Goal: Transaction & Acquisition: Subscribe to service/newsletter

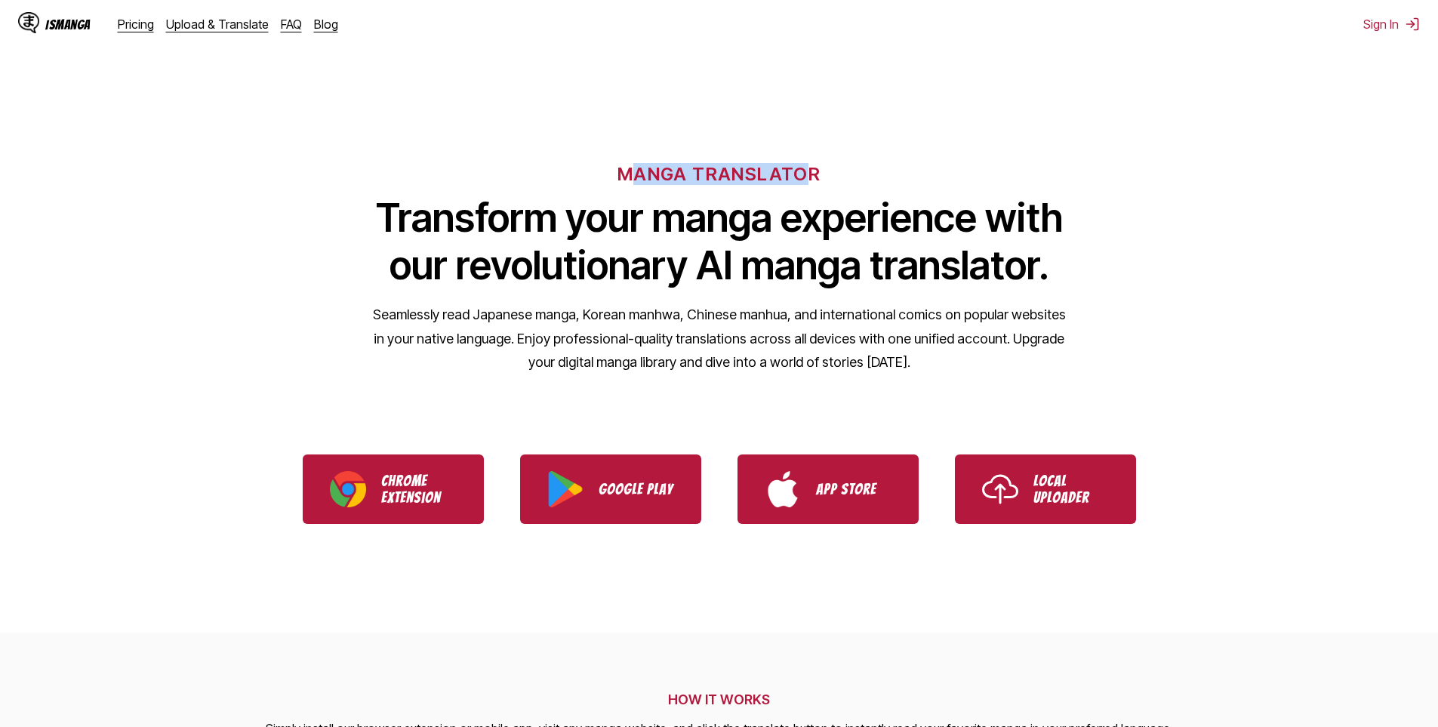
drag, startPoint x: 628, startPoint y: 168, endPoint x: 803, endPoint y: 175, distance: 175.3
click at [803, 175] on h6 "MANGA TRANSLATOR" at bounding box center [719, 174] width 203 height 22
click at [802, 174] on h6 "MANGA TRANSLATOR" at bounding box center [719, 174] width 203 height 22
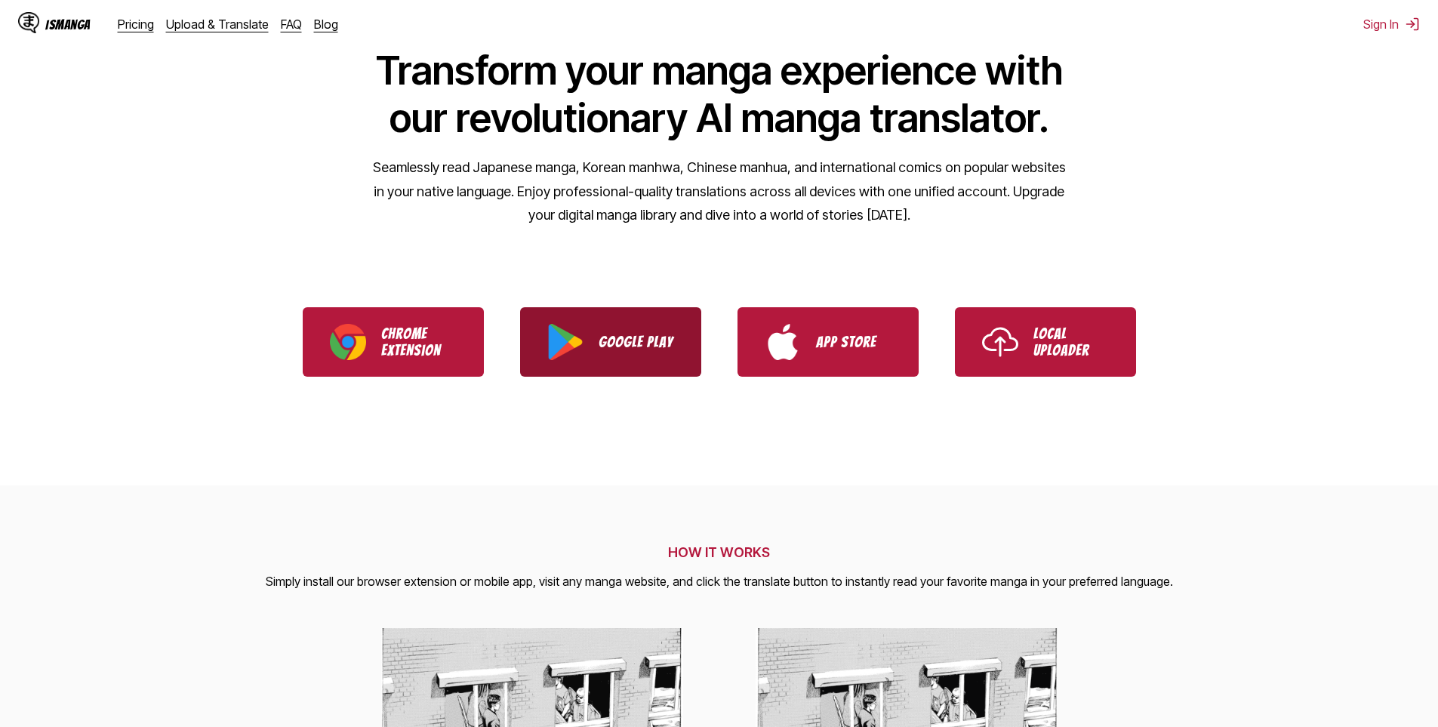
scroll to position [75, 0]
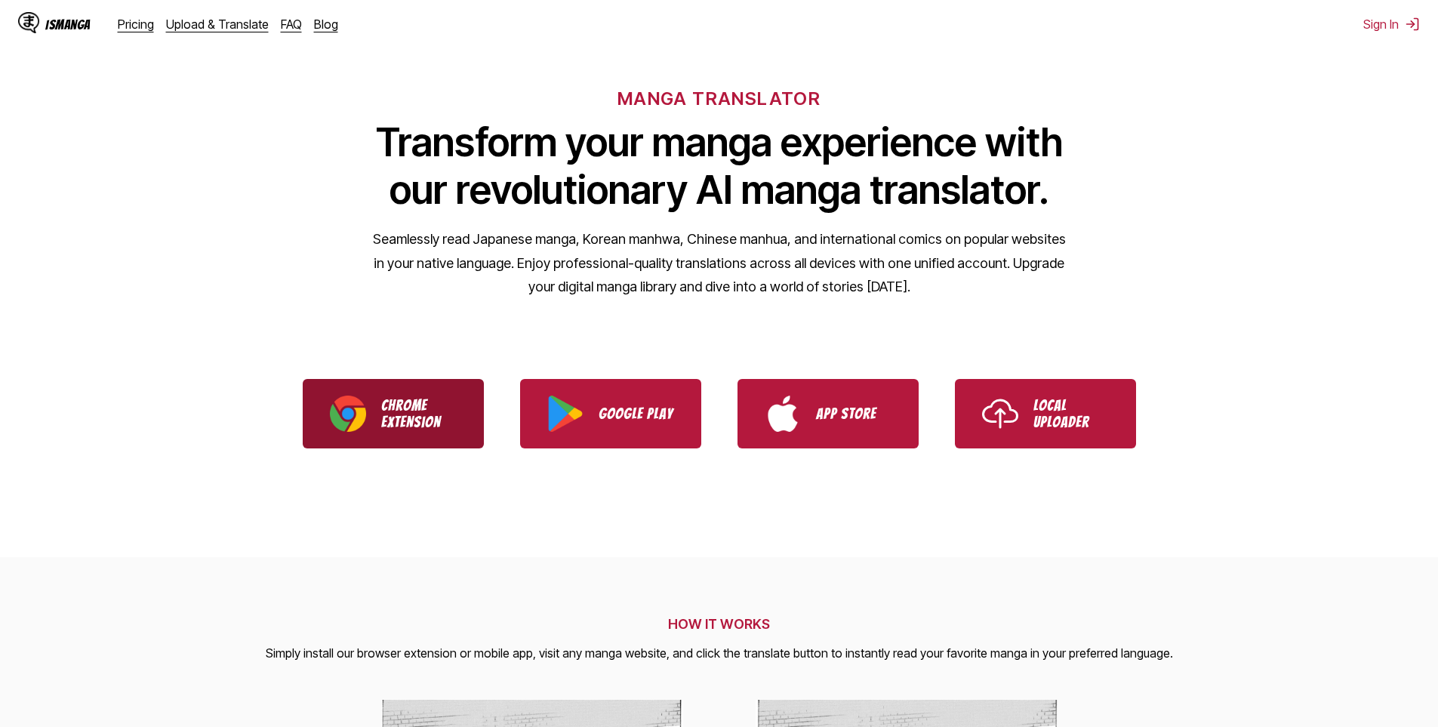
click at [390, 404] on p "Chrome Extension" at bounding box center [418, 413] width 75 height 33
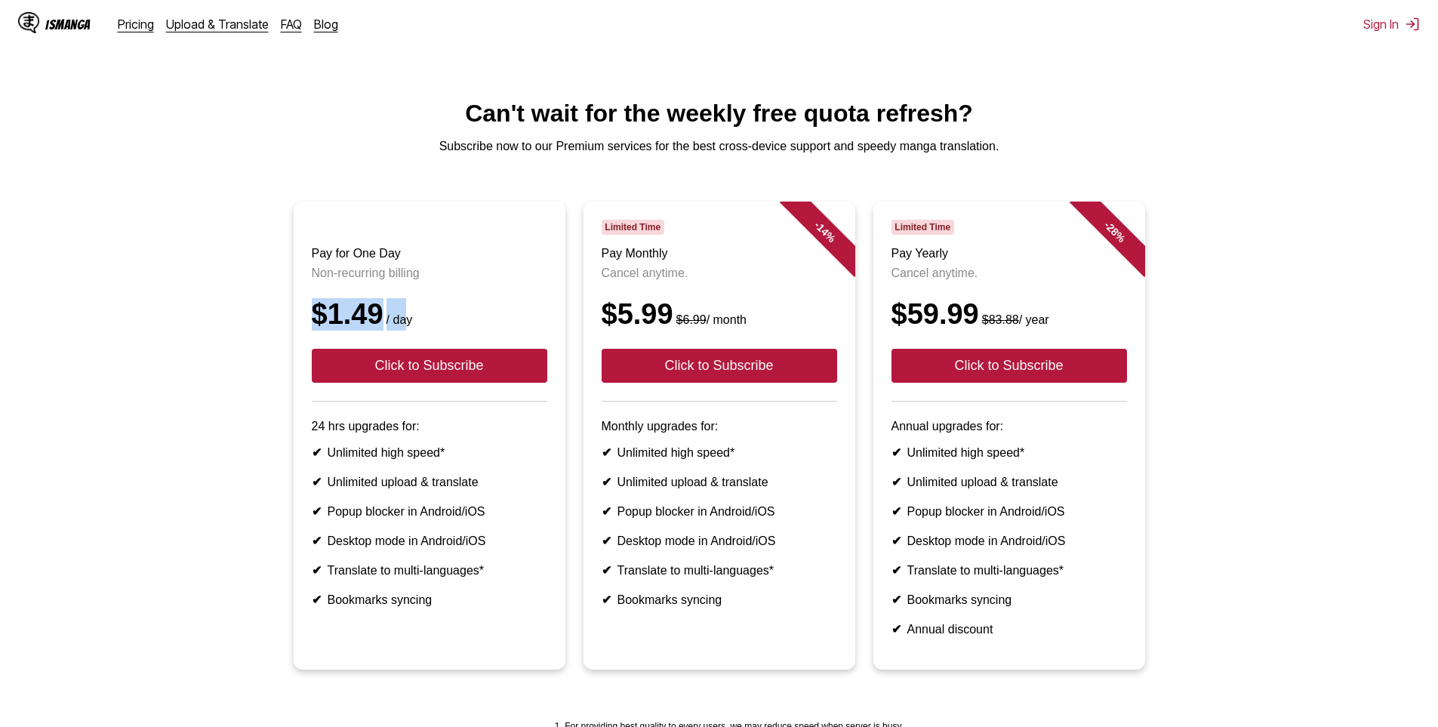
drag, startPoint x: 316, startPoint y: 326, endPoint x: 402, endPoint y: 329, distance: 86.1
click at [403, 331] on div "$1.49 / day" at bounding box center [430, 314] width 236 height 32
click at [372, 327] on div "$1.49 / day" at bounding box center [430, 314] width 236 height 32
drag, startPoint x: 673, startPoint y: 329, endPoint x: 607, endPoint y: 331, distance: 65.7
click at [607, 331] on div "$5.99 $6.99 / month" at bounding box center [720, 314] width 236 height 32
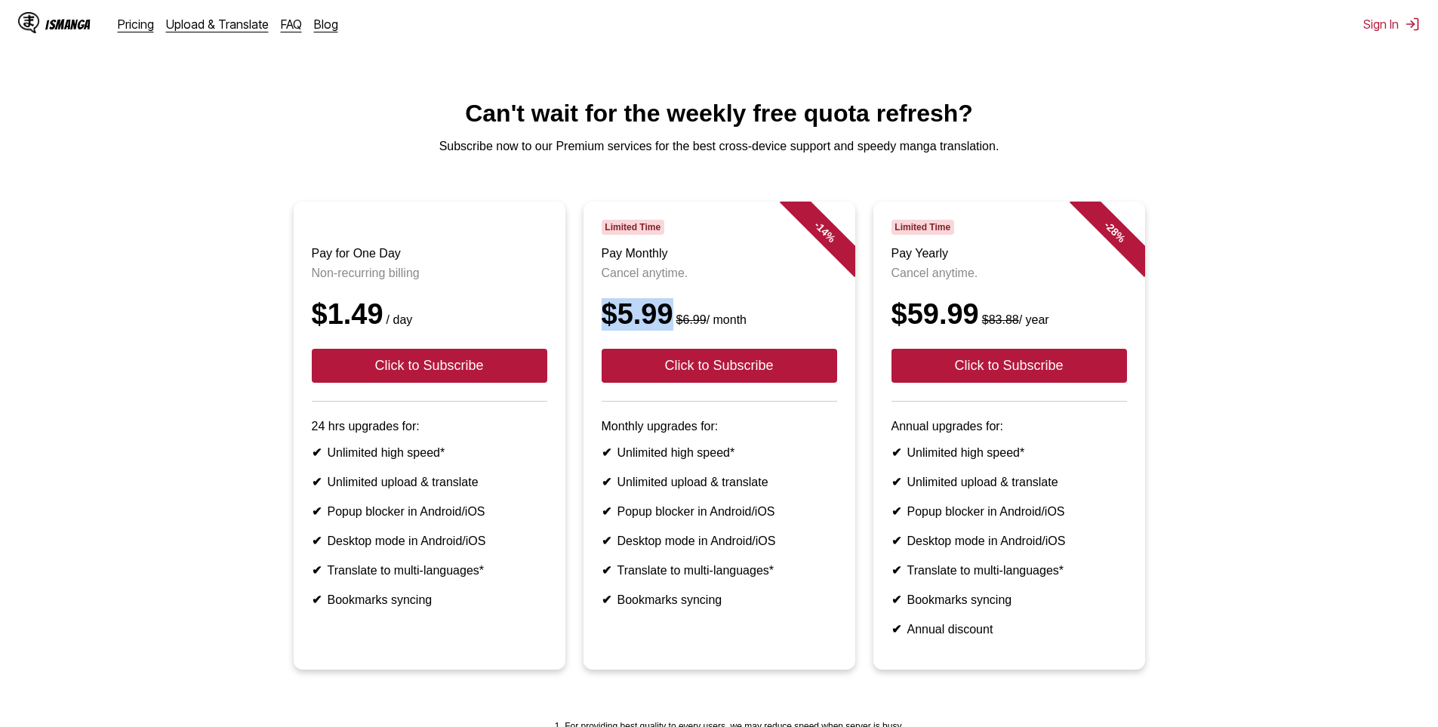
click at [623, 328] on div "$5.99 $6.99 / month" at bounding box center [720, 314] width 236 height 32
drag, startPoint x: 608, startPoint y: 232, endPoint x: 666, endPoint y: 235, distance: 58.2
click at [666, 235] on div "Limited Time" at bounding box center [720, 227] width 236 height 15
click at [622, 231] on span "Limited Time" at bounding box center [633, 227] width 63 height 15
drag, startPoint x: 602, startPoint y: 262, endPoint x: 707, endPoint y: 272, distance: 104.7
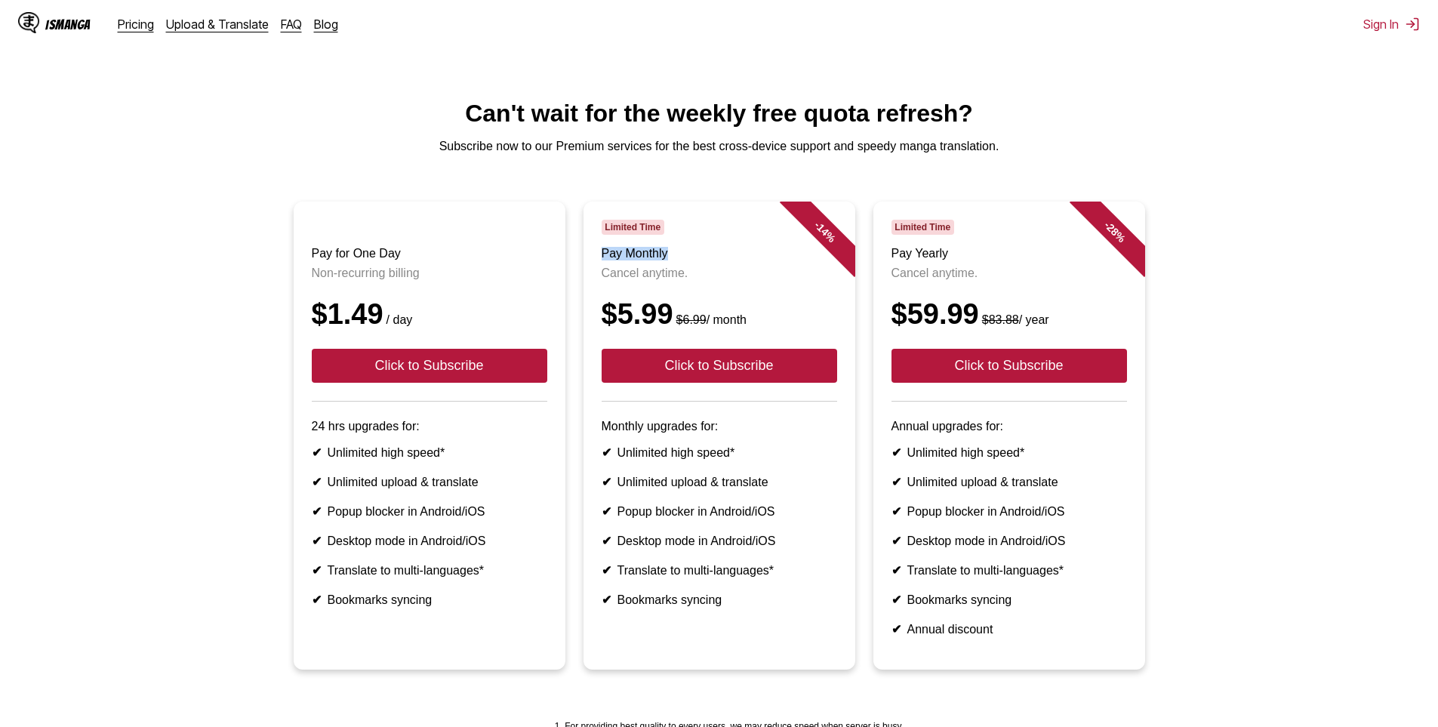
click at [707, 260] on h3 "Pay Monthly" at bounding box center [720, 254] width 236 height 14
click at [651, 489] on ul "✔ Unlimited high speed* ✔ Unlimited upload & translate ✔ Popup blocker in Andro…" at bounding box center [720, 526] width 236 height 162
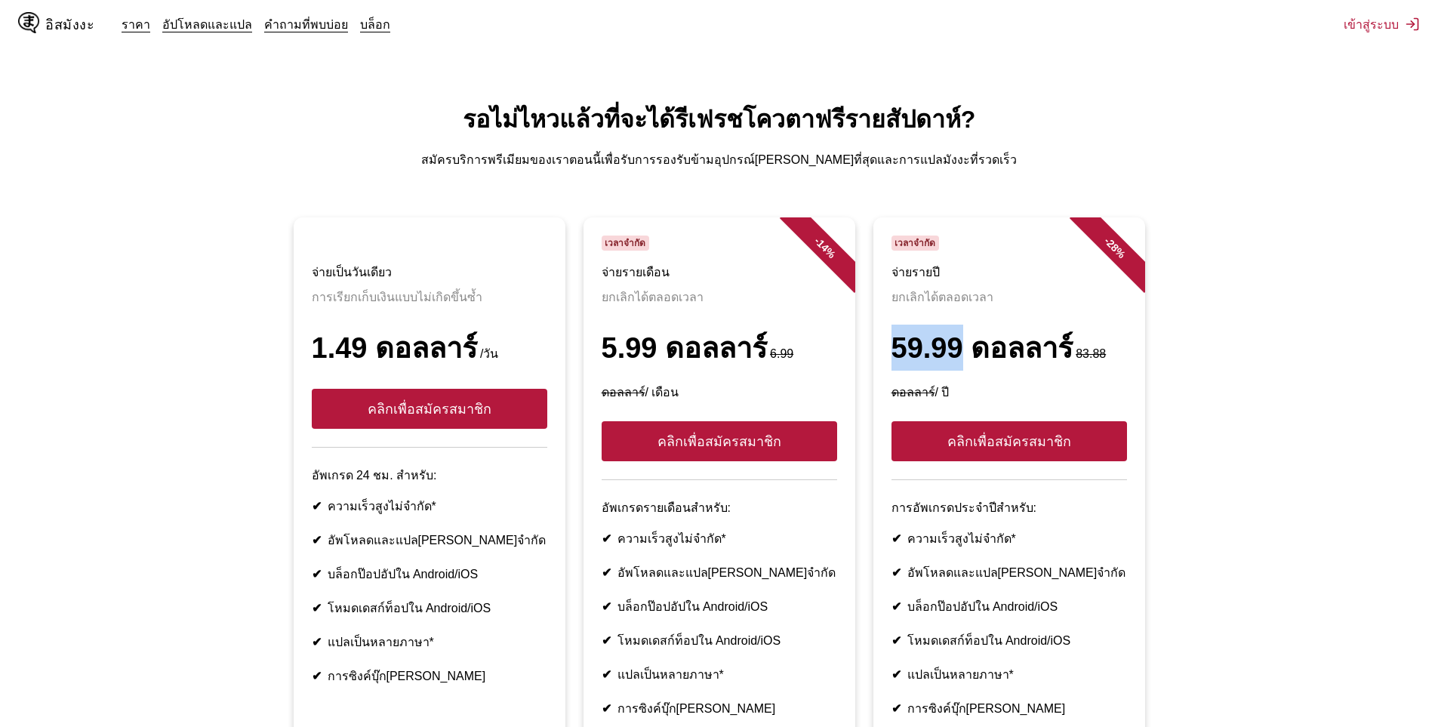
drag, startPoint x: 959, startPoint y: 336, endPoint x: 880, endPoint y: 347, distance: 80.0
click at [880, 347] on article "- 28 % เวลาจำกัด จ่ายรายปี ยกเลิกได้ตลอดเวลา 59.99 ดอลลาร์ 83.88 ดอลลาร์ / ปี ค…" at bounding box center [1010, 501] width 272 height 568
click at [934, 332] on font "59.99 ดอลลาร์" at bounding box center [983, 348] width 182 height 32
drag, startPoint x: 621, startPoint y: 515, endPoint x: 735, endPoint y: 505, distance: 115.2
click at [735, 505] on article "- 14 % เวลาจำกัด จ่ายรายเดือน ยกเลิกได้ตลอดเวลา 5.99 ดอลลาร์ 6.99 ดอลลาร์ / เดื…" at bounding box center [720, 501] width 272 height 568
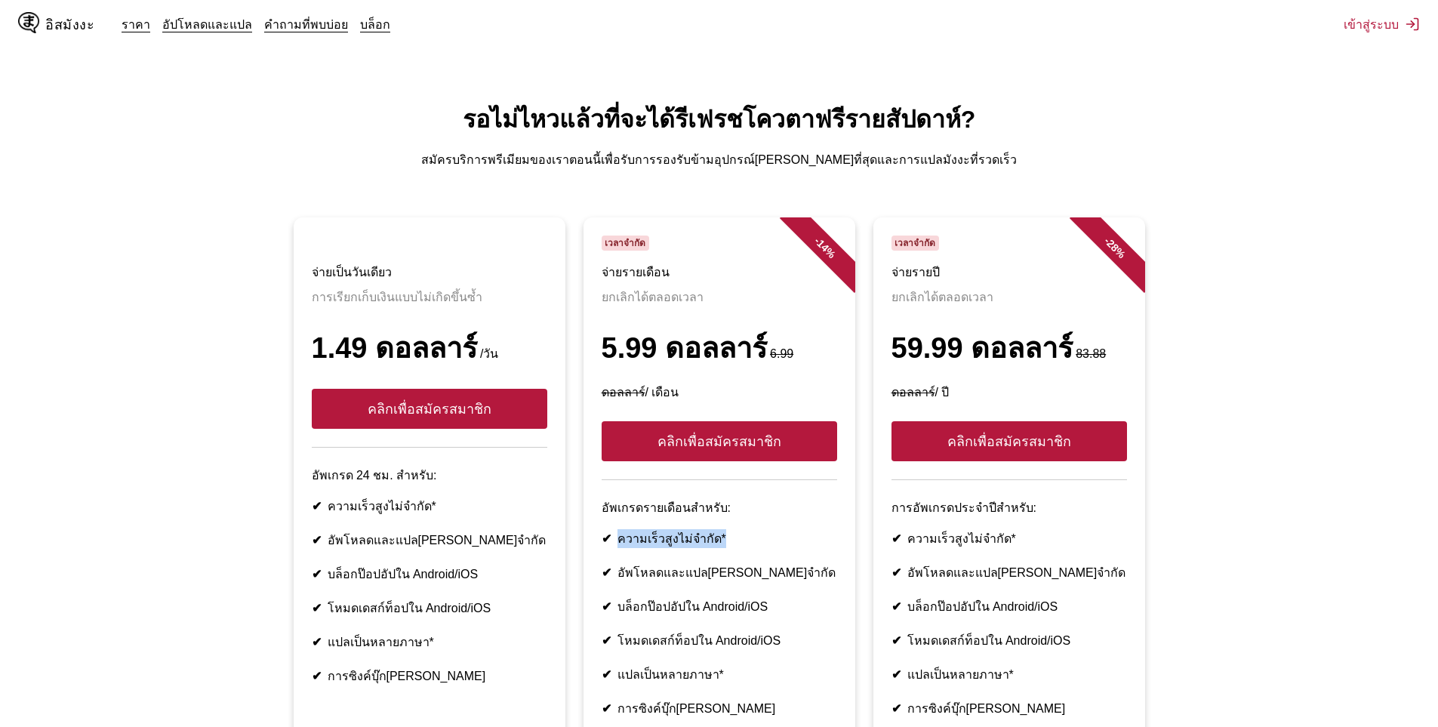
click at [698, 532] on font "ความเร็วสูงไม่จำกัด*" at bounding box center [672, 538] width 109 height 13
drag, startPoint x: 410, startPoint y: 469, endPoint x: 325, endPoint y: 473, distance: 84.6
click at [325, 497] on li "✔ ความเร็วสูงไม่จำกัด*" at bounding box center [430, 506] width 236 height 19
click at [376, 500] on font "ความเร็วสูงไม่จำกัด*" at bounding box center [382, 506] width 109 height 13
drag, startPoint x: 618, startPoint y: 543, endPoint x: 809, endPoint y: 543, distance: 191.0
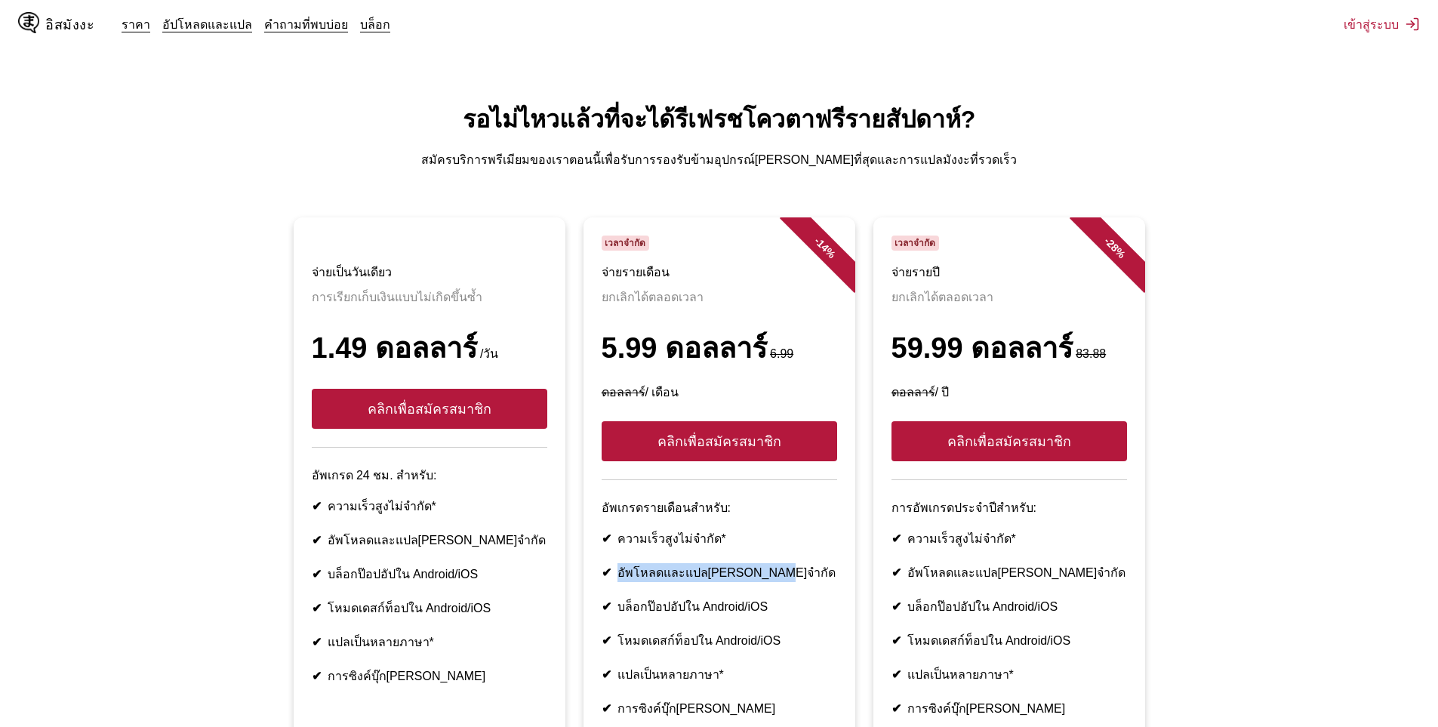
click at [809, 563] on li "✔ อัพโหลดและแปล[PERSON_NAME]จำกัด" at bounding box center [720, 572] width 236 height 19
click at [727, 566] on font "อัพโหลดและแปล[PERSON_NAME]จำกัด" at bounding box center [727, 572] width 219 height 13
drag, startPoint x: 766, startPoint y: 573, endPoint x: 641, endPoint y: 581, distance: 124.9
click at [647, 600] on font "บล็อกป๊อปอัปใน Android/iOS" at bounding box center [693, 606] width 151 height 13
click at [614, 597] on li "✔ บล็อกป๊อปอัปใน Android/iOS" at bounding box center [720, 606] width 236 height 19
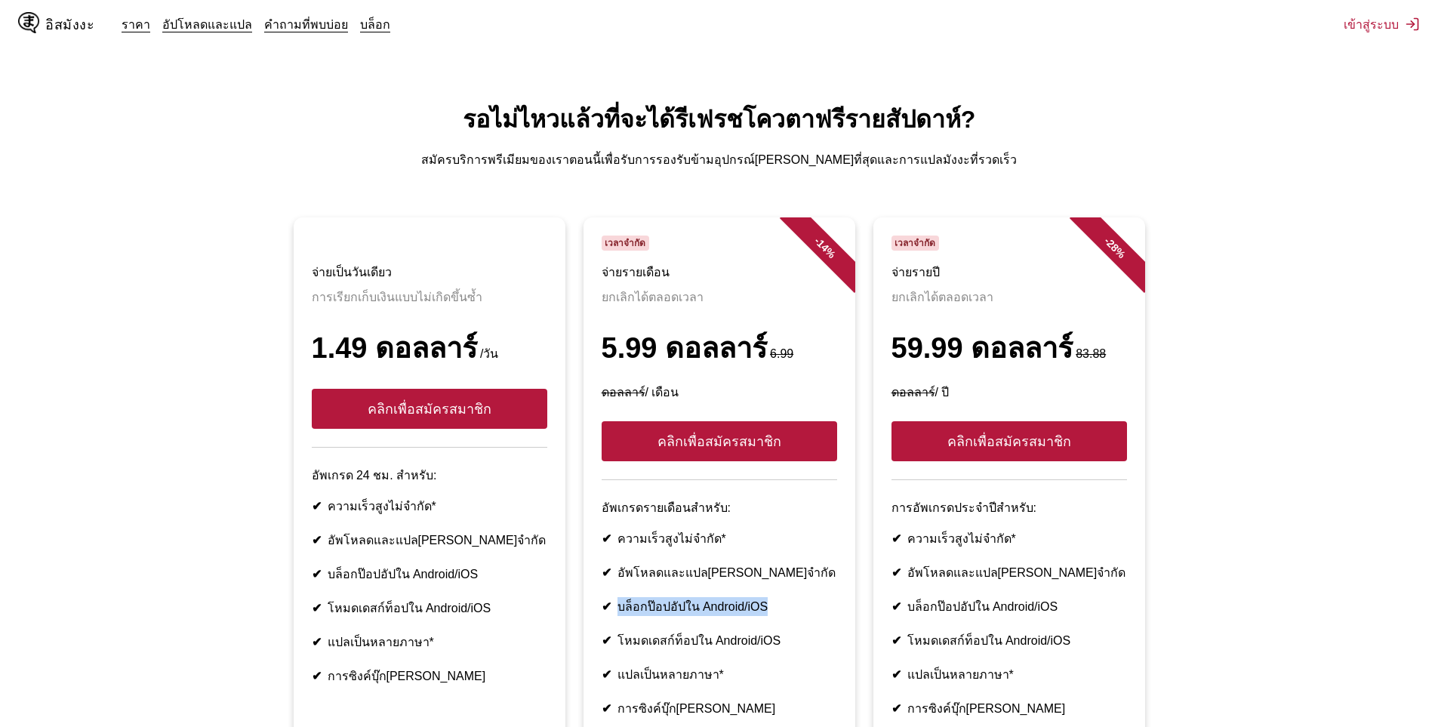
drag, startPoint x: 618, startPoint y: 573, endPoint x: 786, endPoint y: 575, distance: 167.6
click at [786, 597] on li "✔ บล็อกป๊อปอัปใน Android/iOS" at bounding box center [720, 606] width 236 height 19
click at [736, 634] on font "โหมดเดสก์ท็อปใน Android/iOS" at bounding box center [700, 640] width 164 height 13
drag, startPoint x: 774, startPoint y: 607, endPoint x: 630, endPoint y: 611, distance: 144.3
click at [630, 634] on font "โหมดเดสก์ท็อปใน Android/iOS" at bounding box center [700, 640] width 164 height 13
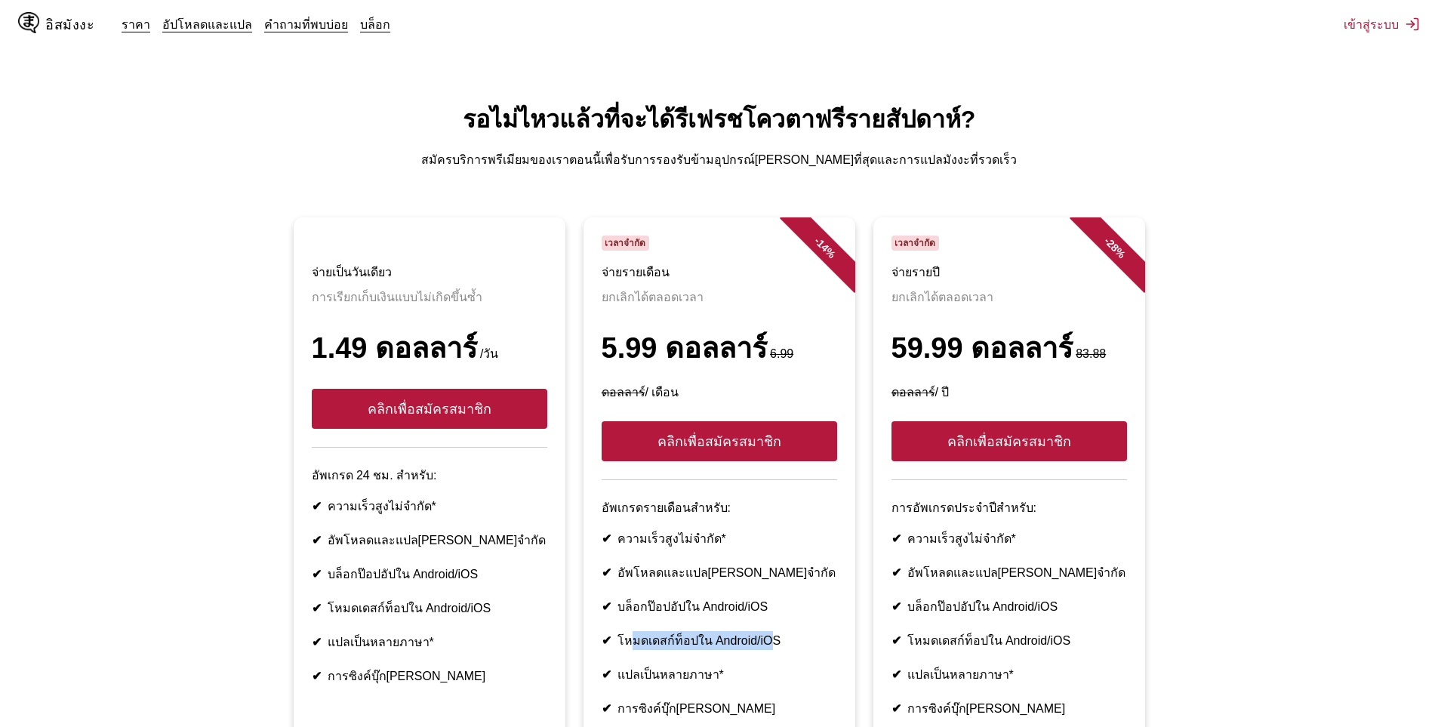
click at [704, 634] on font "โหมดเดสก์ท็อปใน Android/iOS" at bounding box center [700, 640] width 164 height 13
drag, startPoint x: 625, startPoint y: 636, endPoint x: 768, endPoint y: 630, distance: 142.8
click at [768, 665] on li "✔ แปลเป็นหลายภาษา*" at bounding box center [720, 674] width 236 height 19
click at [700, 668] on font "แปลเป็นหลายภาษา*" at bounding box center [671, 674] width 106 height 13
drag, startPoint x: 685, startPoint y: 670, endPoint x: 617, endPoint y: 670, distance: 68.0
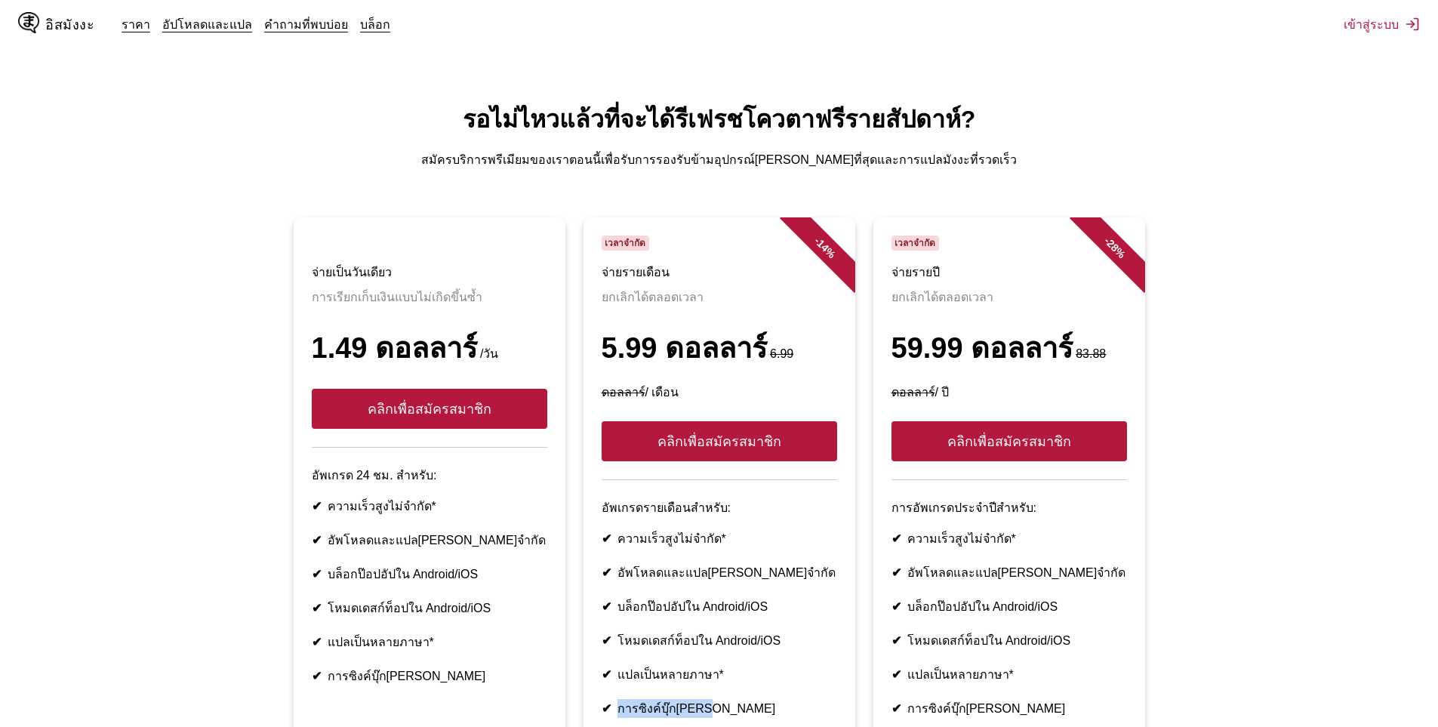
click at [617, 699] on li "✔ การซิงค์บุ๊ก[PERSON_NAME]" at bounding box center [720, 708] width 236 height 19
click at [676, 618] on ul "✔ ความเร็วสูงไม่จำกัด* ✔ อัพโหลดและแปล[PERSON_NAME]จำกัด ✔ บล็อกป๊อปอัปใน Andro…" at bounding box center [720, 623] width 236 height 189
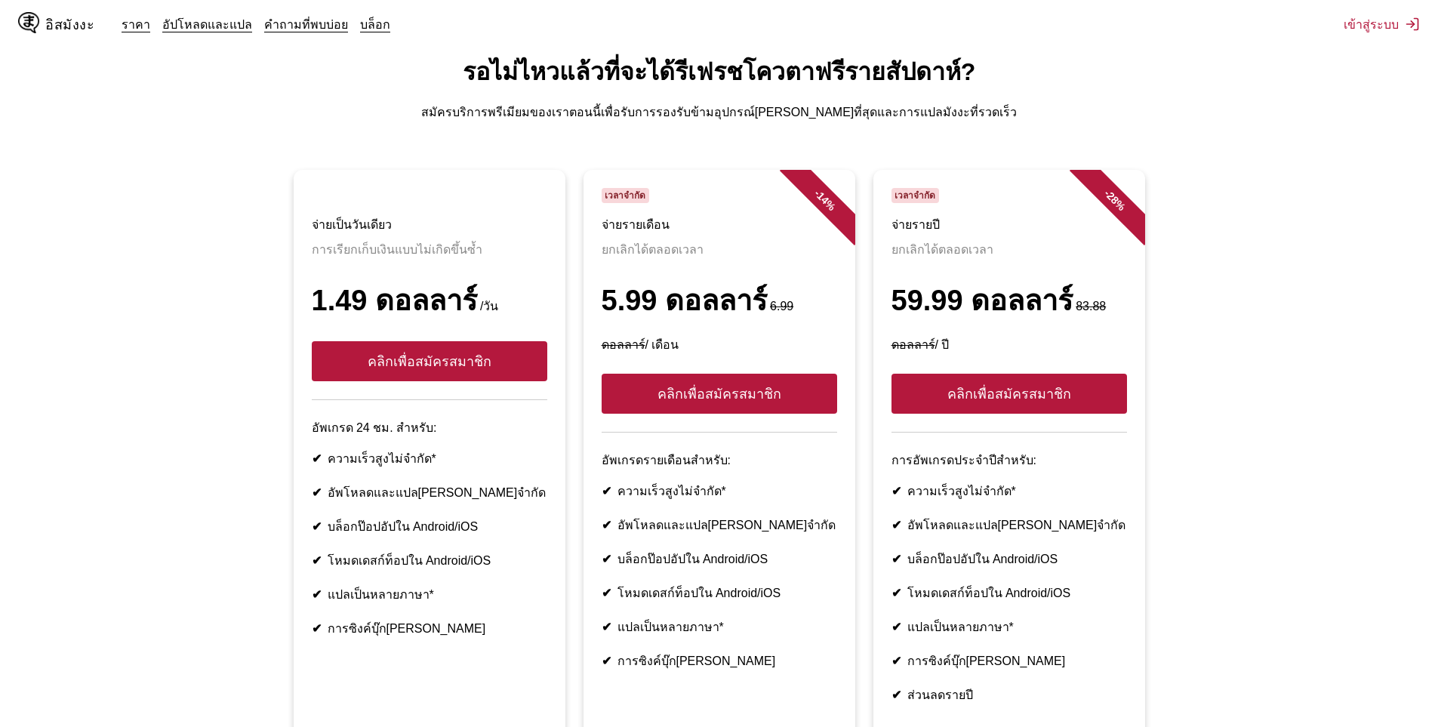
scroll to position [18, 0]
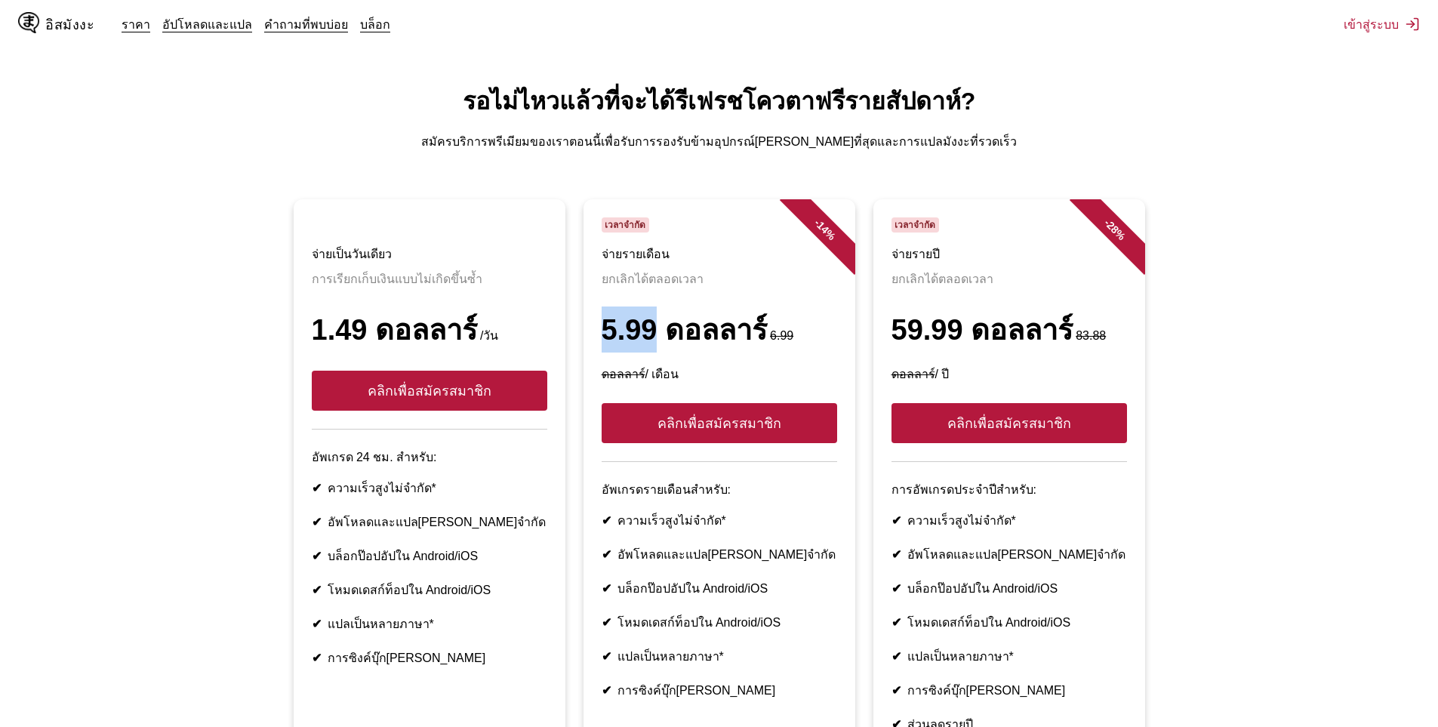
drag, startPoint x: 605, startPoint y: 315, endPoint x: 655, endPoint y: 313, distance: 50.6
click at [655, 314] on font "5.99 ดอลลาร์" at bounding box center [685, 330] width 166 height 32
click at [651, 314] on font "5.99 ดอลลาร์" at bounding box center [685, 330] width 166 height 32
